Goal: Task Accomplishment & Management: Complete application form

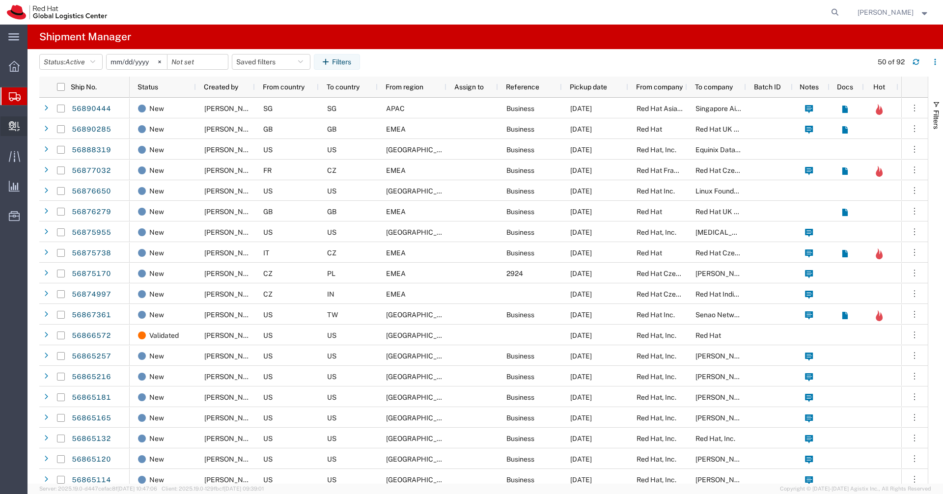
click at [0, 0] on span "Create Delivery" at bounding box center [0, 0] width 0 height 0
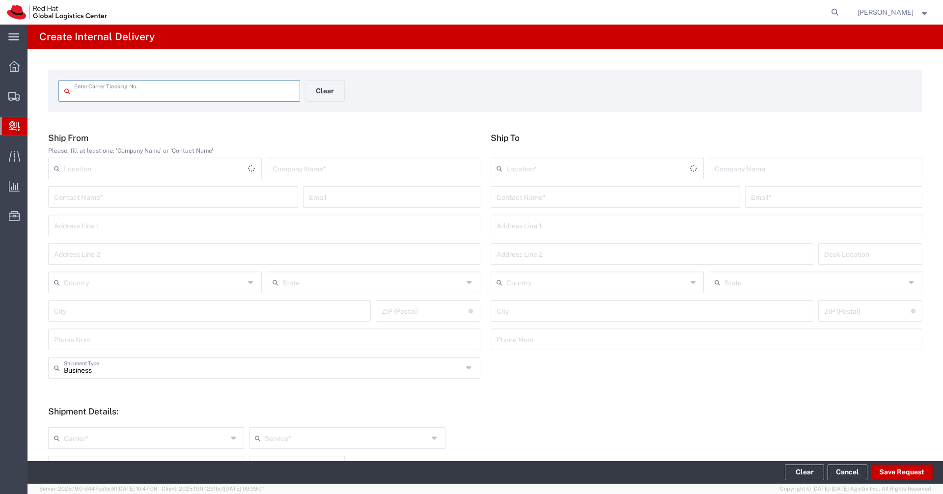
click at [318, 166] on input "text" at bounding box center [374, 167] width 202 height 17
type input "Microsofty"
click at [528, 196] on input "text" at bounding box center [615, 196] width 238 height 17
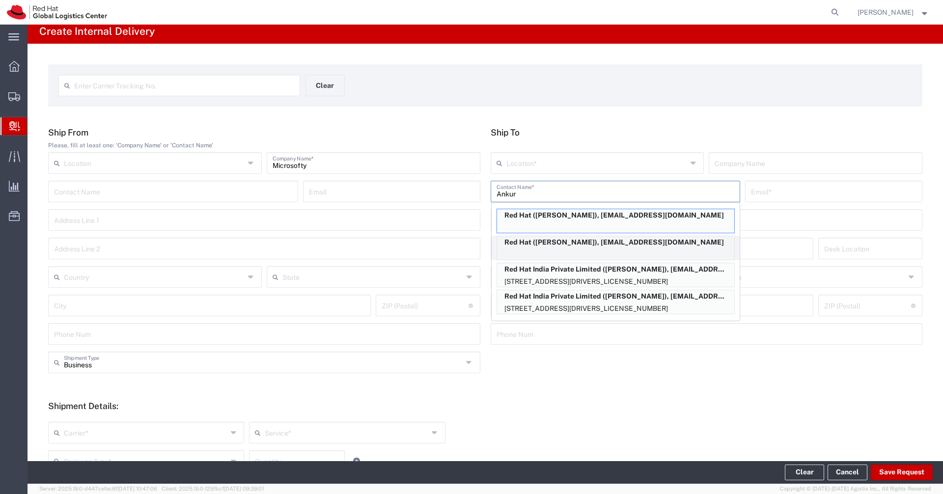
scroll to position [8, 0]
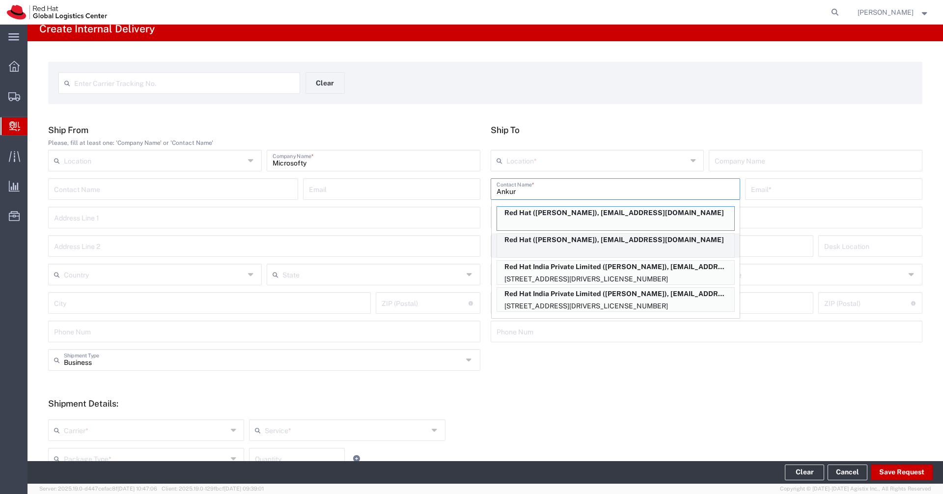
type input "Ankur"
click at [590, 252] on div "Red Hat (Ankur Singh), ankusing@redhat.com" at bounding box center [615, 245] width 238 height 25
type input "Red Hat"
type input "Ankur Singh"
type input "ankusing@redhat.com"
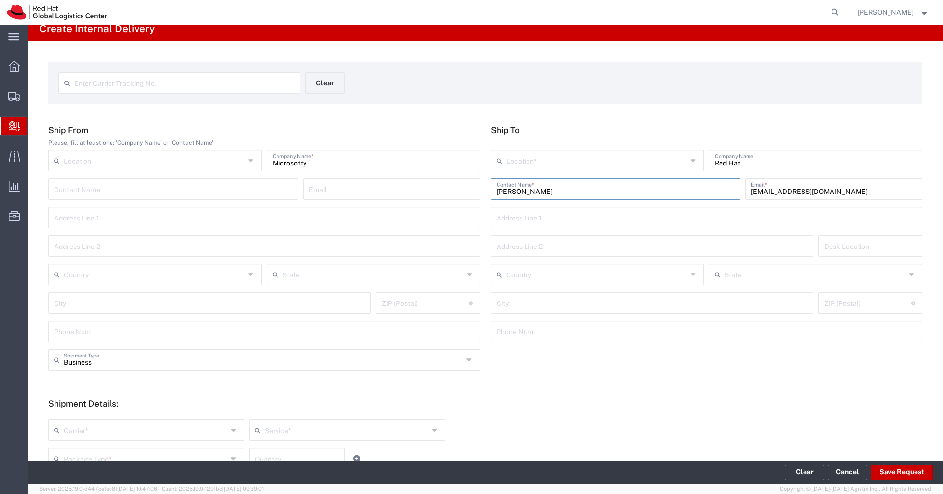
click at [652, 163] on input "text" at bounding box center [596, 159] width 181 height 17
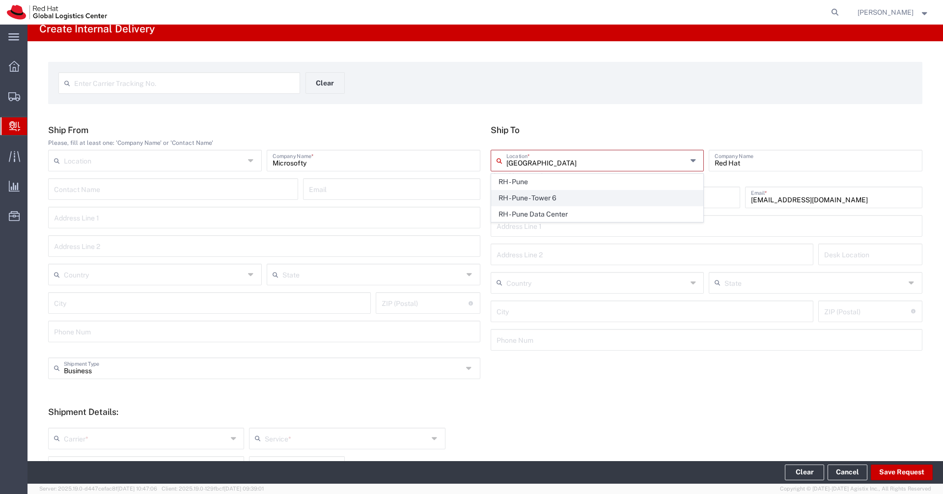
click at [580, 192] on span "RH - Pune - Tower 6" at bounding box center [598, 198] width 212 height 15
type input "RH - Pune - Tower 6"
type input "Red Hat India Private Limited"
type input "Level 3, Wing A&B, Tower 6, Cybercity"
type input "Magarpatta City, Hadapsar"
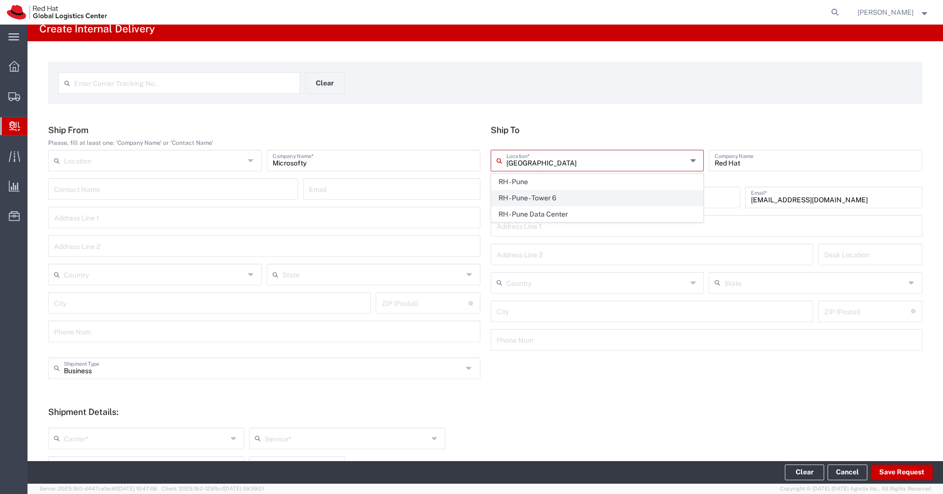
type input "India"
type input "PUNE"
type input "411013"
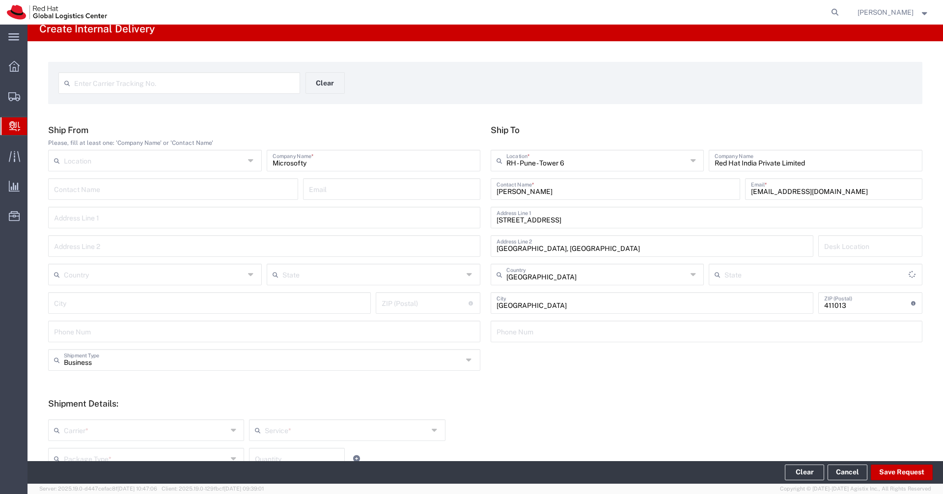
type input "Mahārāshtra"
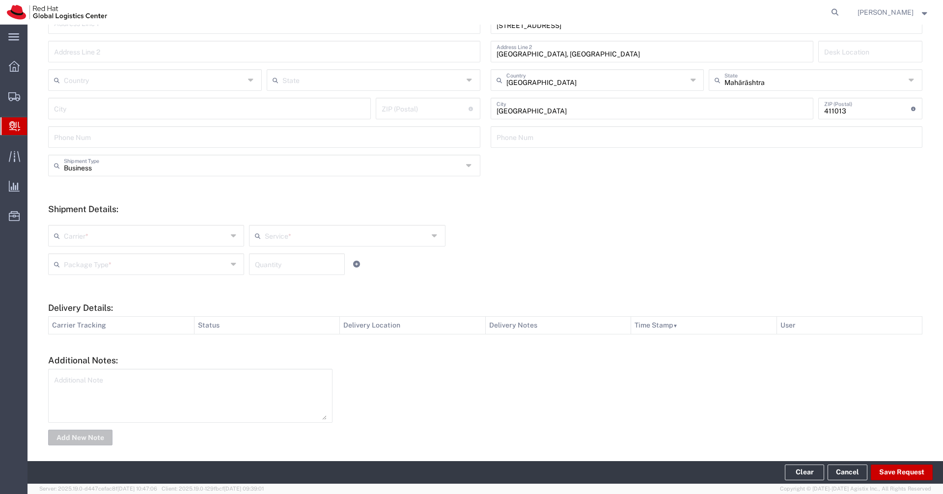
scroll to position [209, 0]
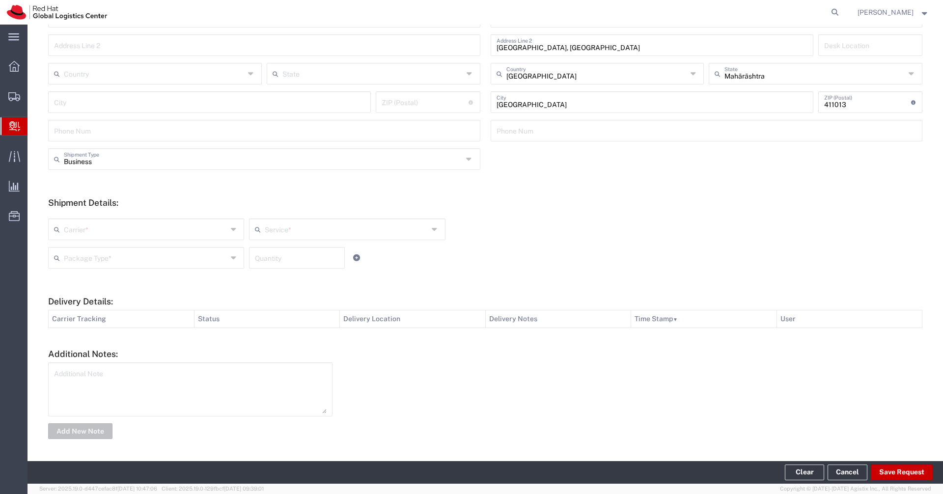
click at [222, 228] on input "text" at bounding box center [146, 228] width 164 height 17
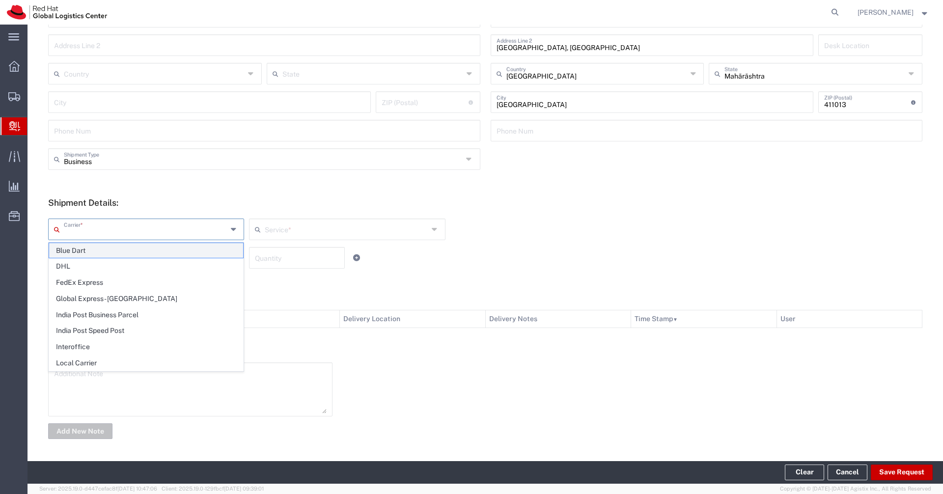
click at [88, 252] on span "Blue Dart" at bounding box center [146, 250] width 194 height 15
type input "Blue Dart"
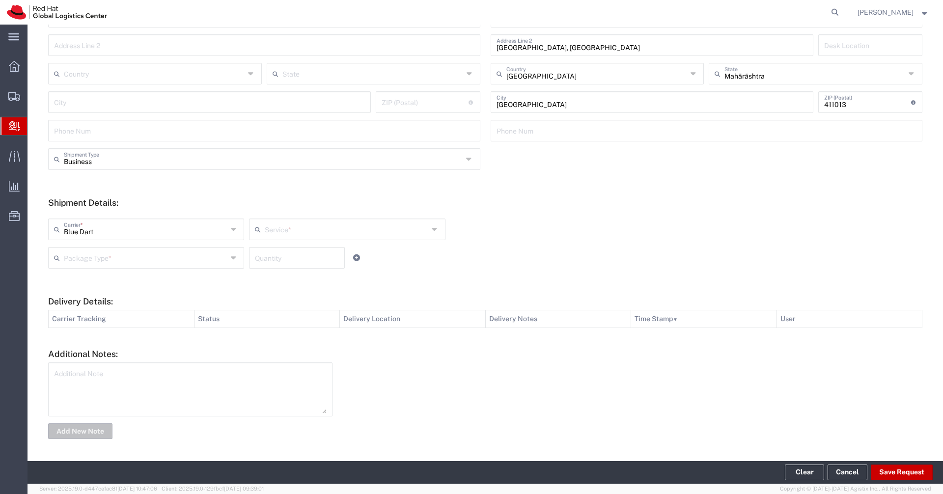
click at [325, 226] on input "text" at bounding box center [347, 228] width 164 height 17
click at [294, 266] on span "Domestic Priority" at bounding box center [347, 266] width 194 height 15
type input "Domestic Priority"
click at [207, 255] on input "text" at bounding box center [146, 256] width 164 height 17
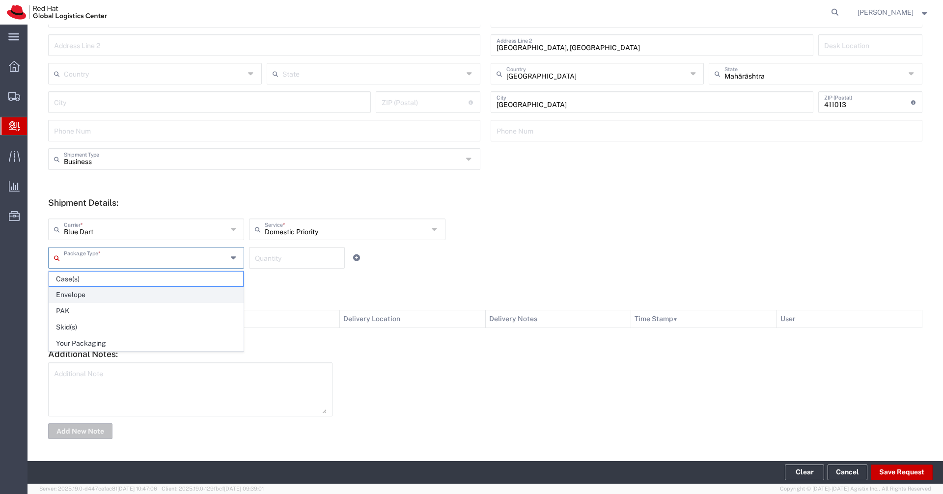
click at [149, 290] on span "Envelope" at bounding box center [146, 294] width 194 height 15
type input "Envelope"
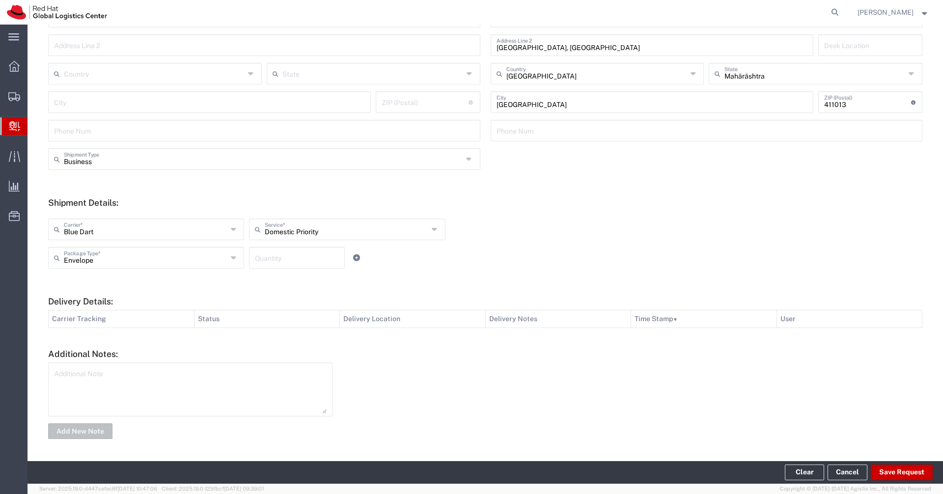
click at [288, 255] on input "number" at bounding box center [297, 256] width 84 height 17
type input "1"
click at [898, 475] on button "Save Request" at bounding box center [902, 473] width 62 height 16
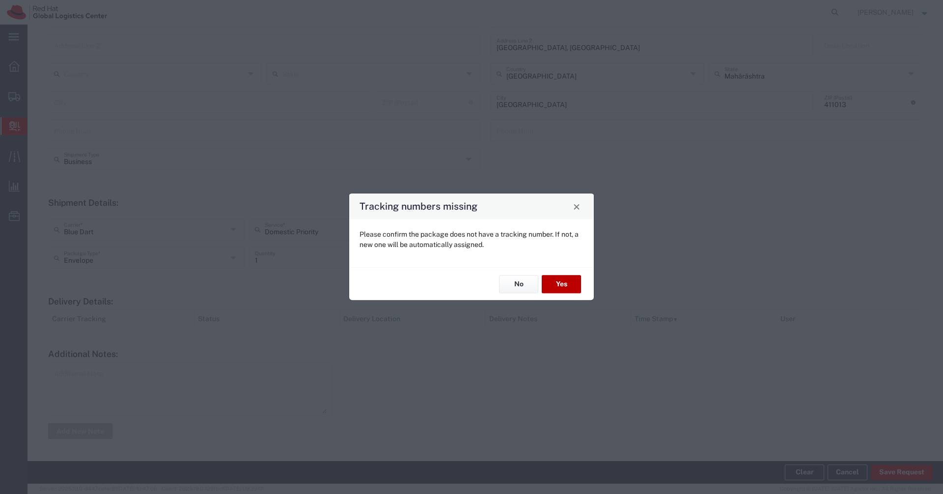
click at [564, 288] on button "Yes" at bounding box center [561, 284] width 39 height 18
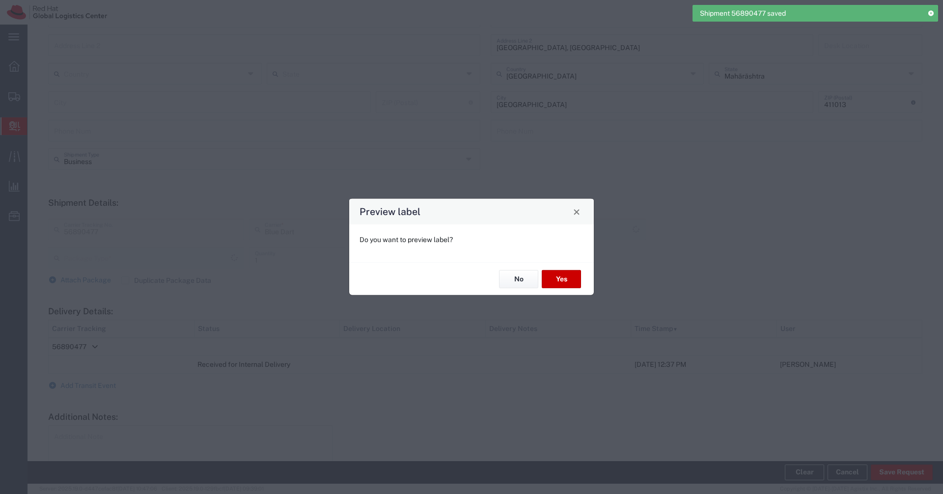
type input "Envelope"
type input "Domestic Priority"
click at [515, 284] on button "No" at bounding box center [518, 279] width 39 height 18
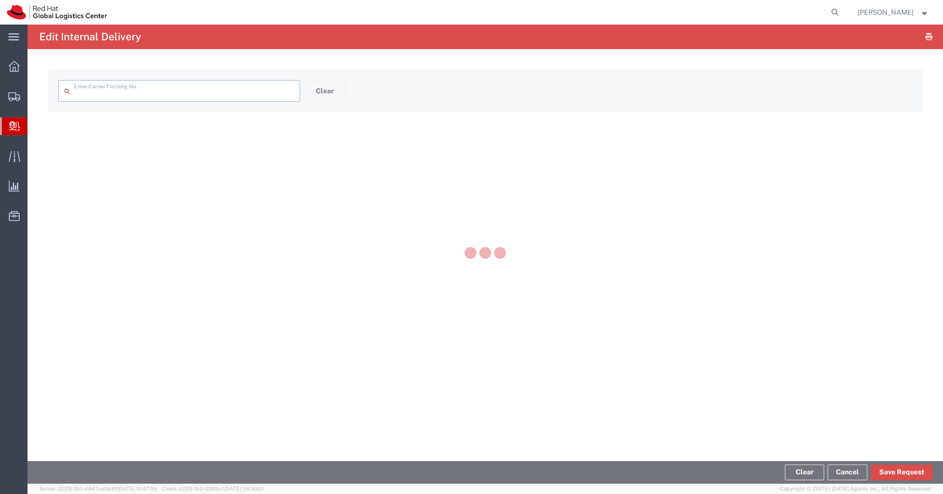
type input "56890477"
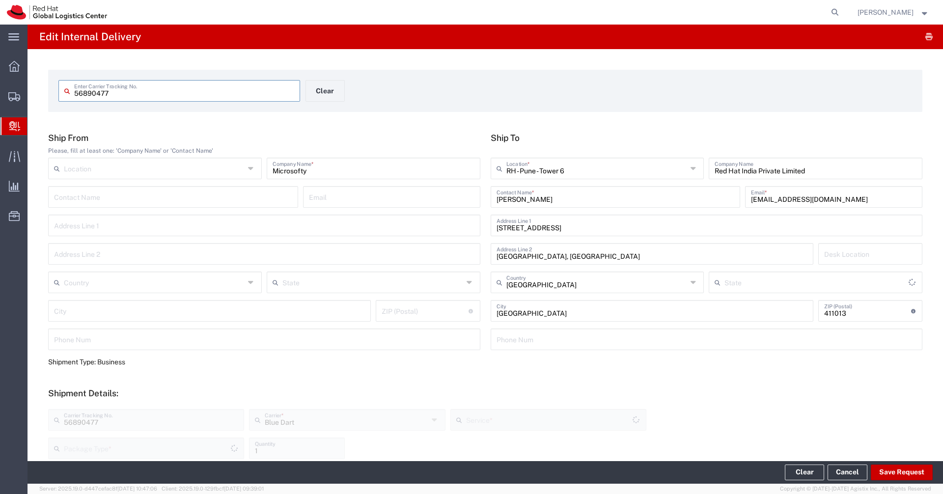
type input "Envelope"
type input "Domestic Priority"
type input "Mahārāshtra"
click at [842, 9] on icon at bounding box center [835, 12] width 14 height 14
paste input "53600692110"
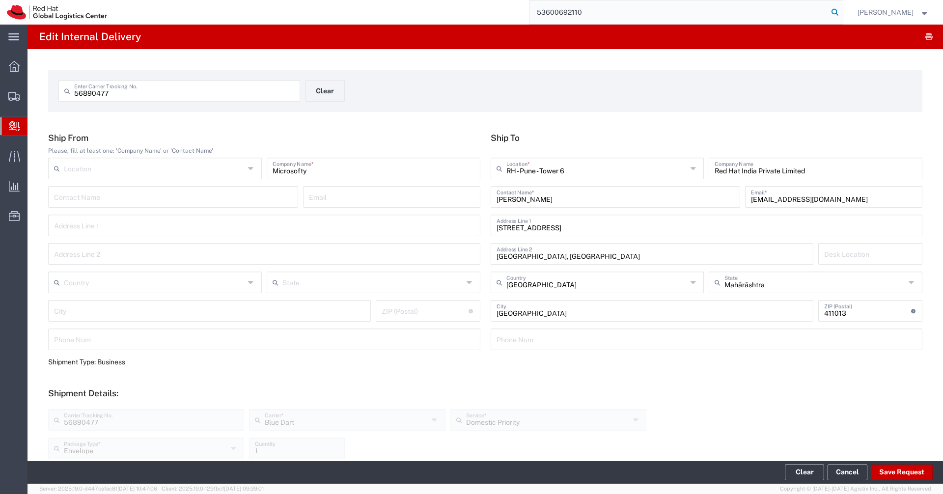
type input "53600692110"
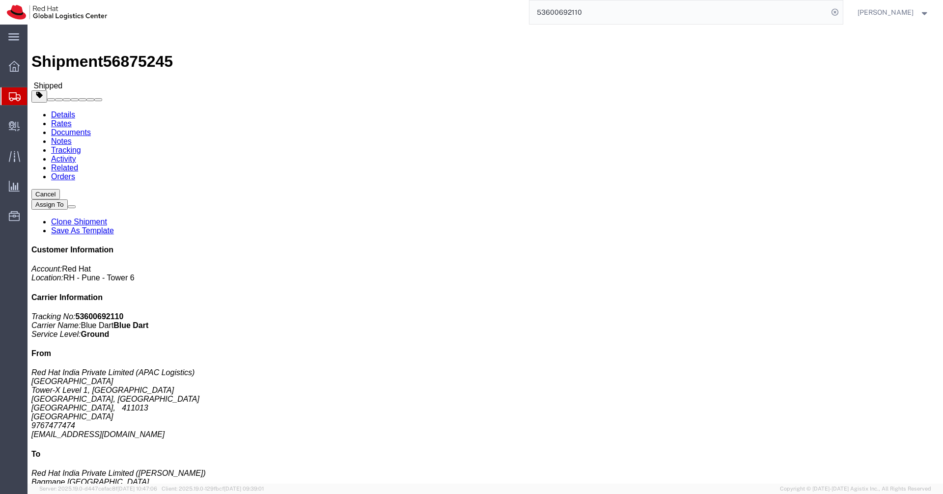
click link "Clone Shipment"
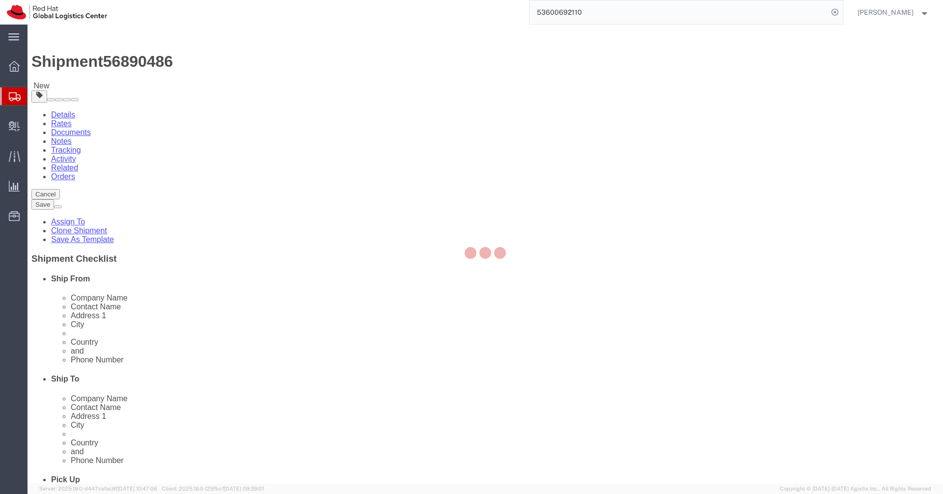
select select "38007"
select select "37925"
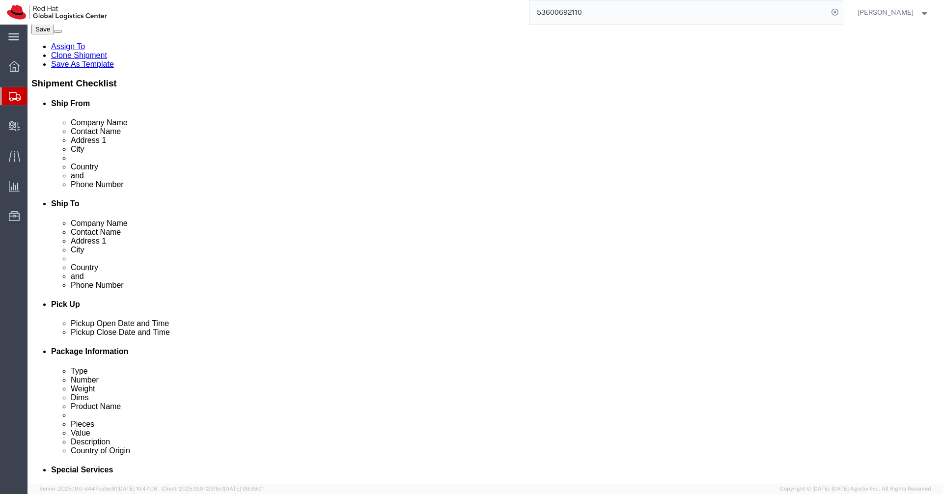
scroll to position [403, 0]
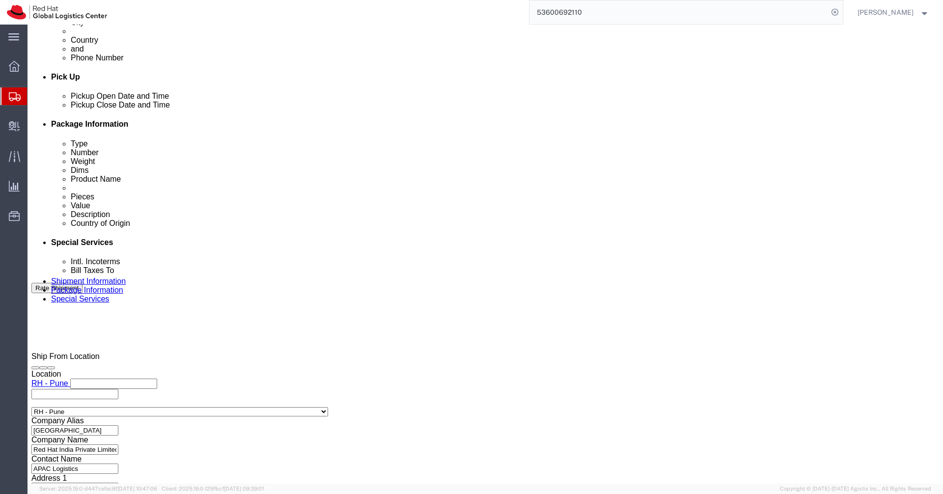
click select "Select Air Less than Truckload Multi-Leg Ocean Freight Rail Small Parcel Truckl…"
select select
click select "Select Air Less than Truckload Multi-Leg Ocean Freight Rail Small Parcel Truckl…"
click icon
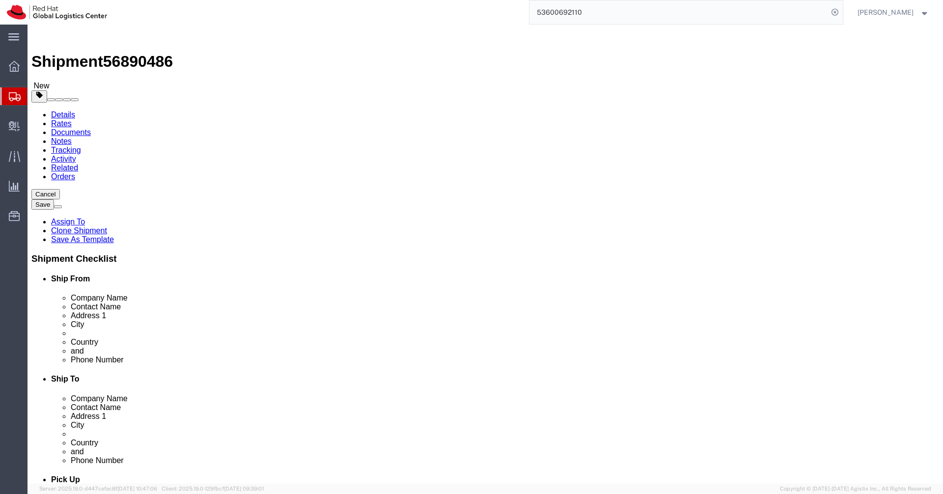
click input "36.00"
type input "10"
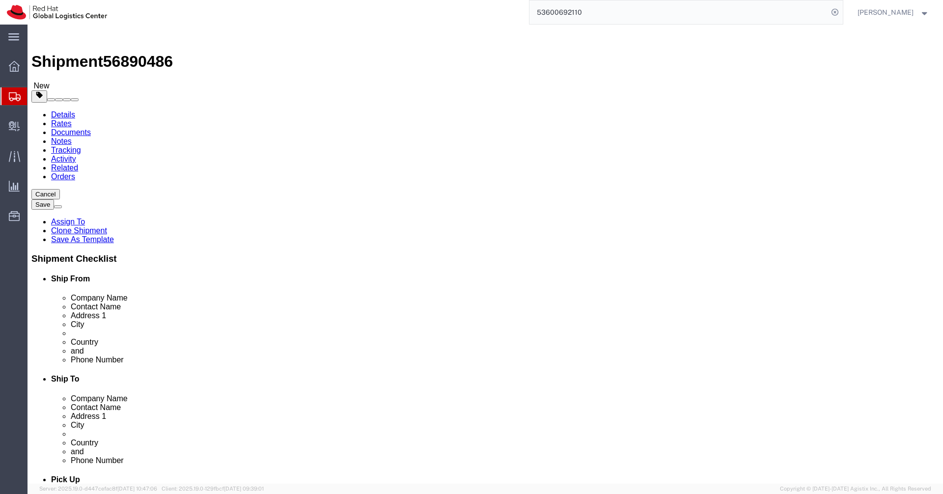
type input "10"
click input "4.30"
type input "00.30"
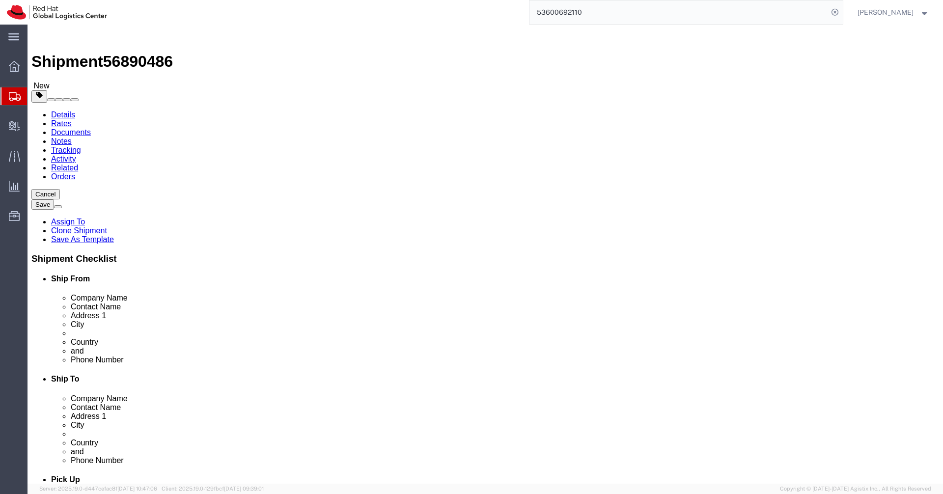
click dd "19.00 Each"
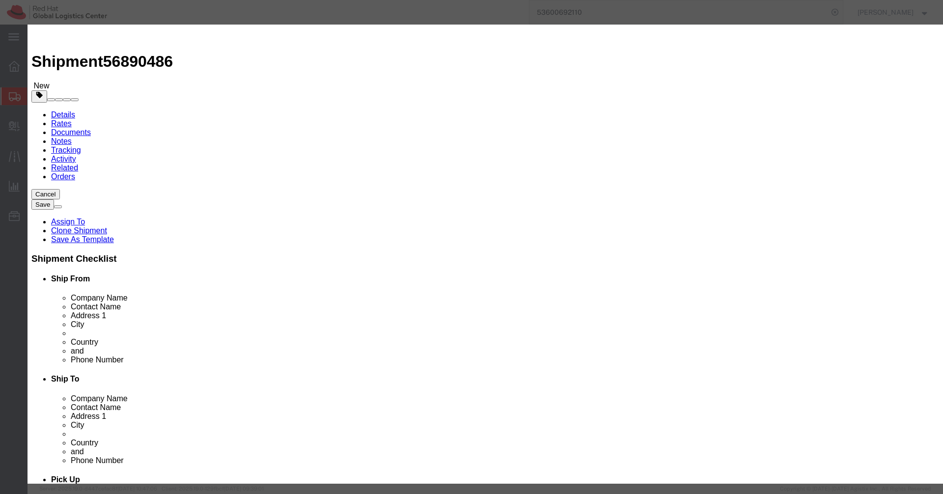
click input "19.00"
type input "1.00"
click div "Commodity library"
type input "580"
click button "Save & Close"
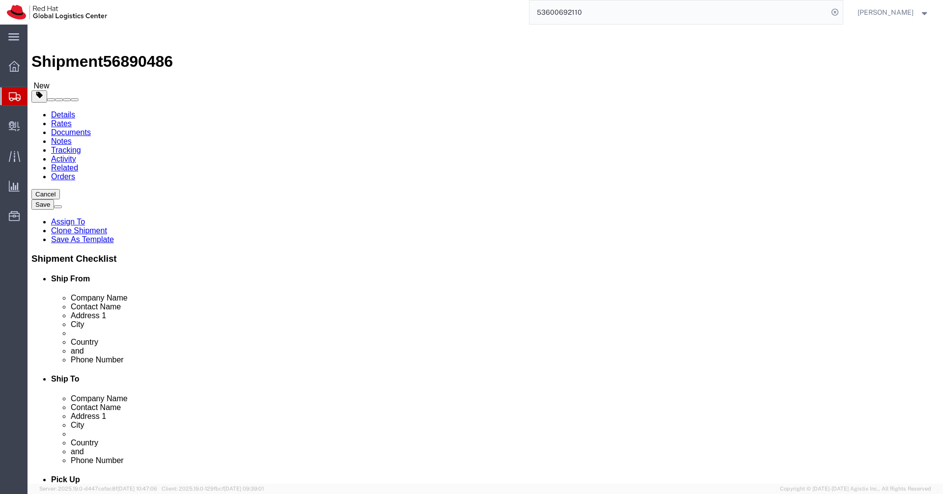
click icon
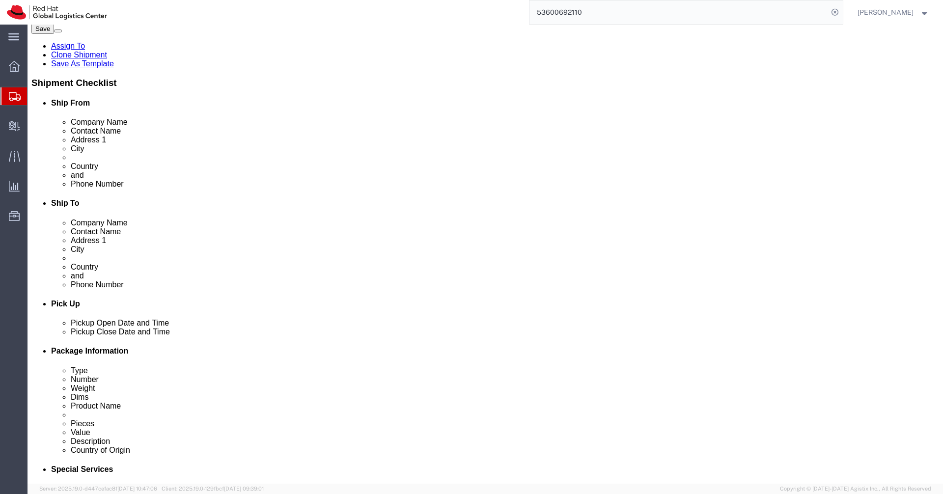
scroll to position [179, 0]
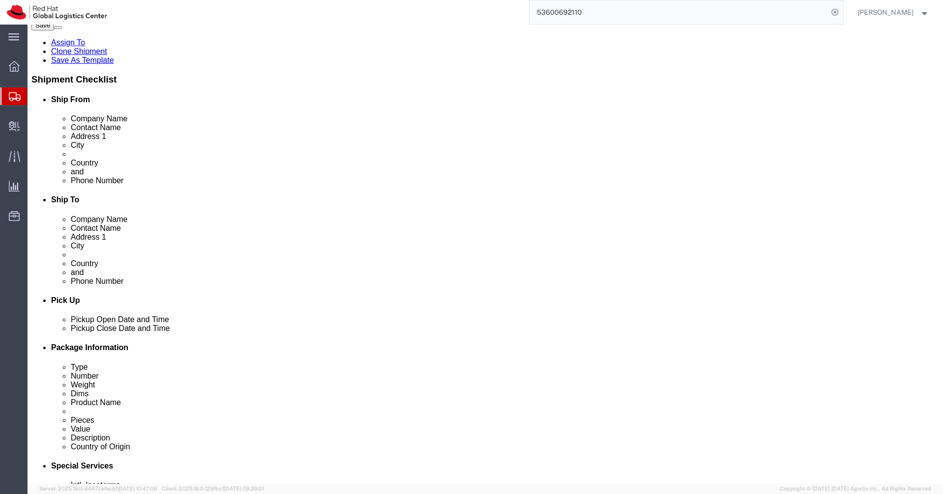
drag, startPoint x: 524, startPoint y: 371, endPoint x: 487, endPoint y: 370, distance: 36.8
click textarea "Adeline Lau - Volunteer Event Q3 2025 Singapore"
paste textarea "Lili Verawati"
type textarea "Lili Verawati - Volunteer Event Q3 2025 Singapore"
click button "Rate Shipment"
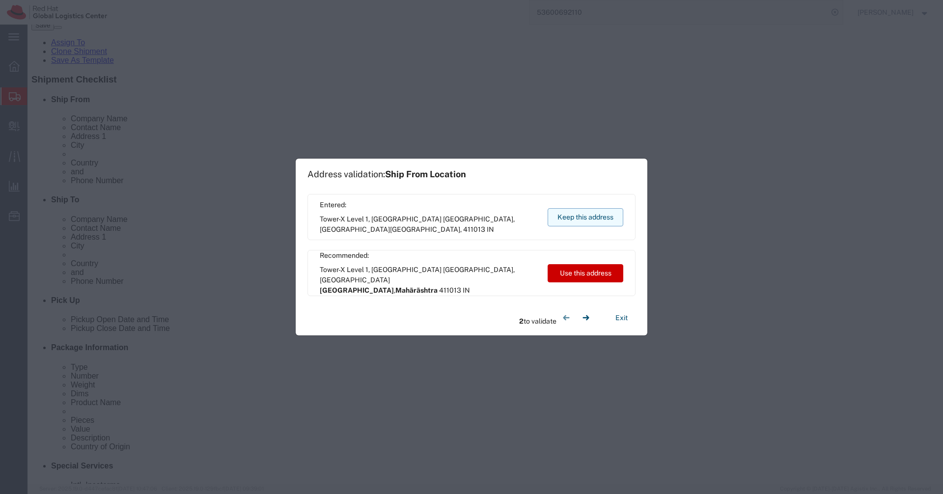
click at [599, 221] on button "Keep this address" at bounding box center [586, 217] width 76 height 18
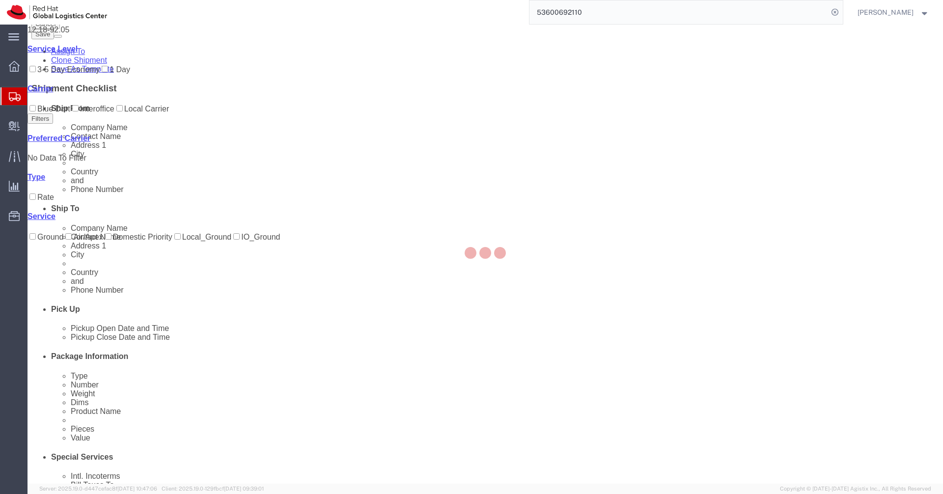
scroll to position [0, 0]
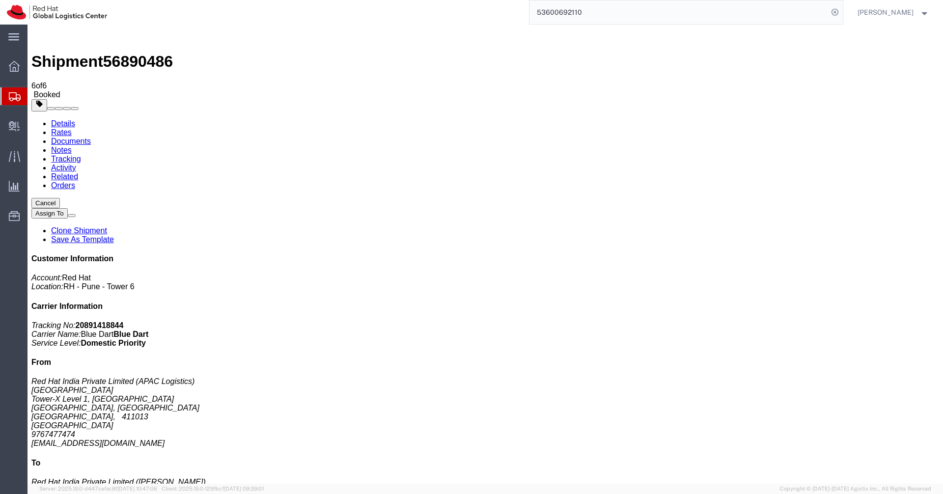
drag, startPoint x: 850, startPoint y: 148, endPoint x: 806, endPoint y: 151, distance: 44.3
click at [806, 321] on p "Tracking No: 20891418844 Carrier Name: Blue Dart Blue Dart Service Level: Domes…" at bounding box center [485, 334] width 908 height 27
copy b "20891418844"
